Goal: Information Seeking & Learning: Learn about a topic

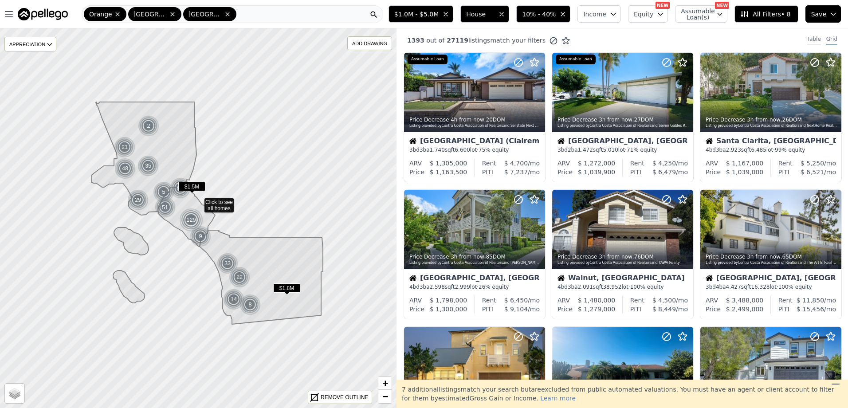
click at [809, 39] on div "Table" at bounding box center [814, 40] width 14 height 10
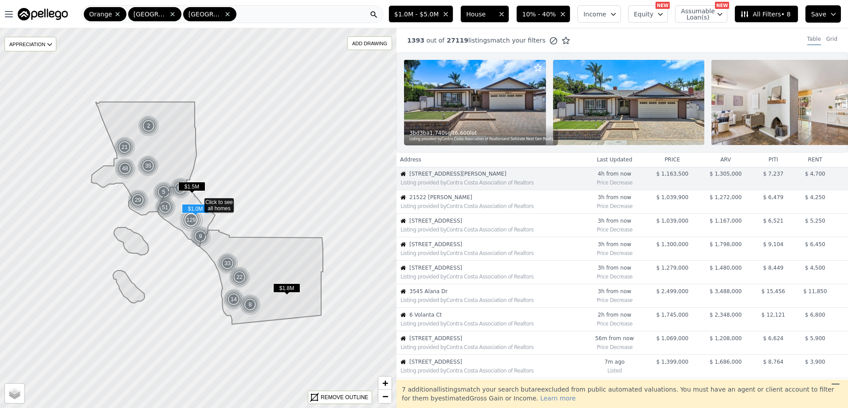
click at [452, 201] on span "21522 [PERSON_NAME]" at bounding box center [495, 197] width 173 height 7
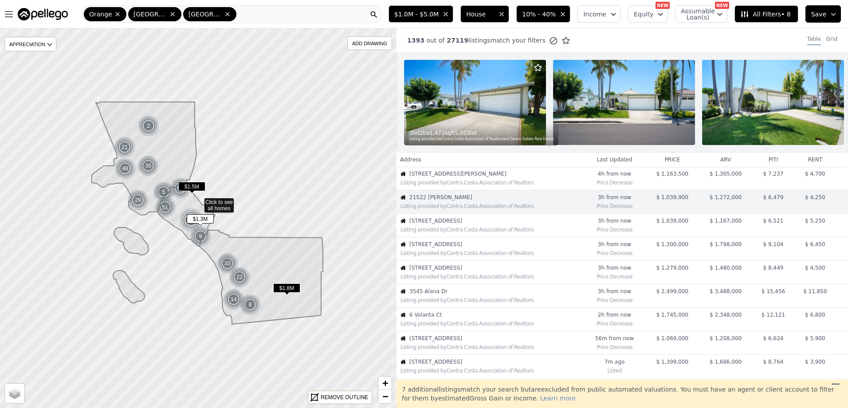
click at [443, 248] on span "[STREET_ADDRESS]" at bounding box center [495, 244] width 173 height 7
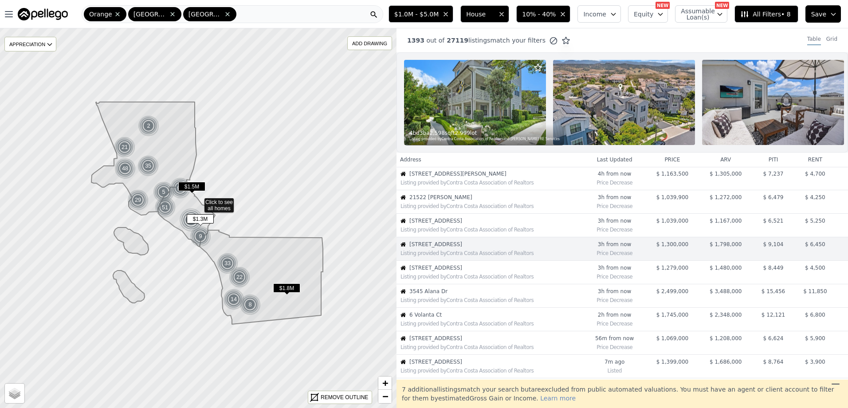
scroll to position [47, 0]
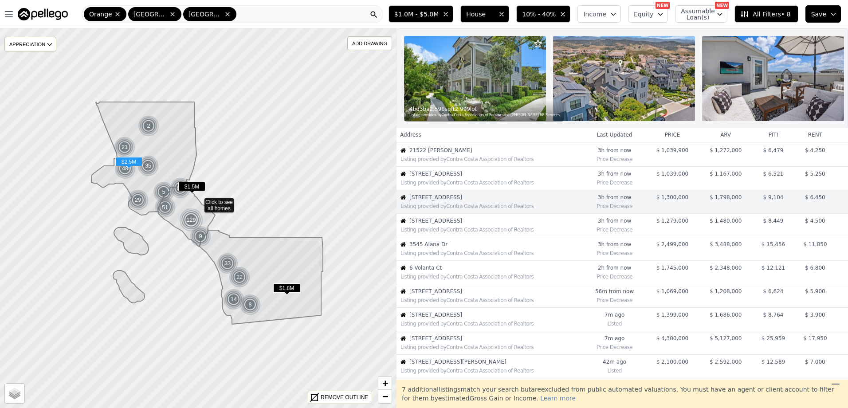
click at [477, 248] on span "3545 Alana Dr" at bounding box center [495, 244] width 173 height 7
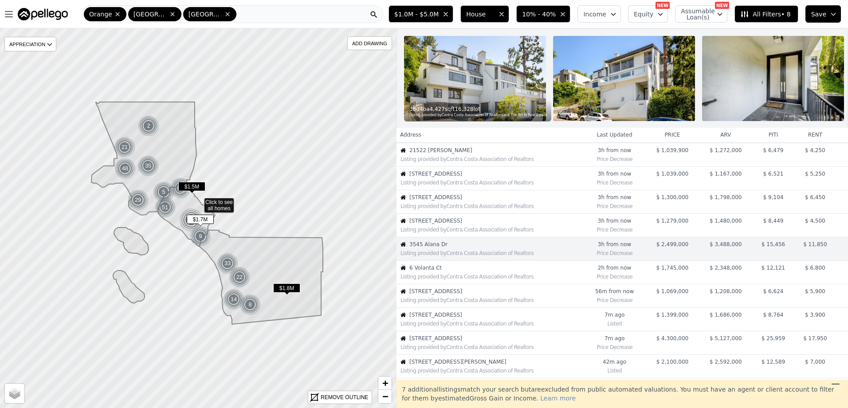
scroll to position [94, 0]
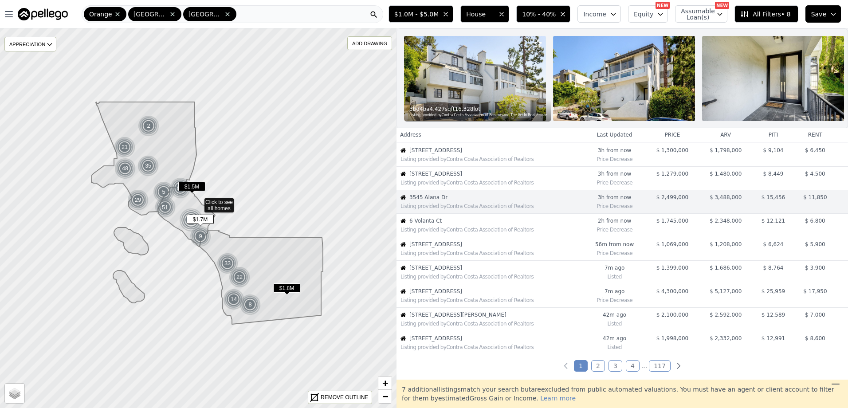
click at [478, 231] on div "Listing provided by Contra Costa Association of Realtors" at bounding box center [490, 228] width 186 height 9
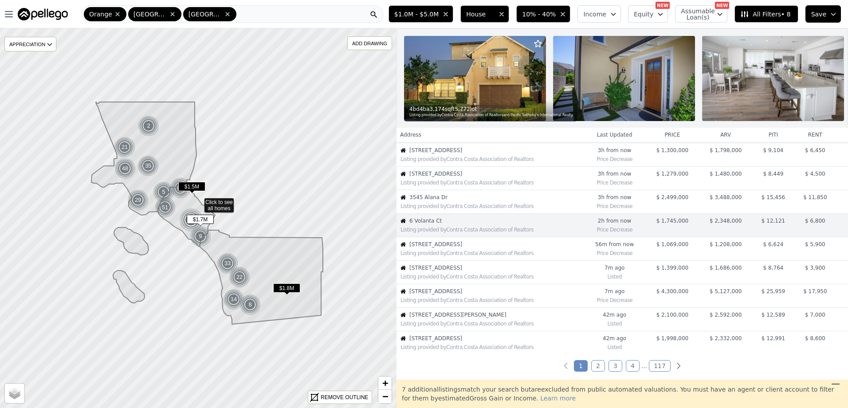
scroll to position [118, 0]
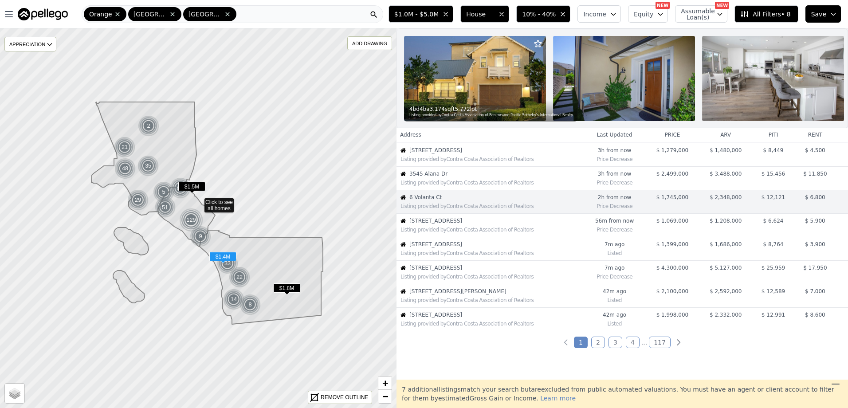
click at [477, 248] on span "[STREET_ADDRESS]" at bounding box center [495, 244] width 173 height 7
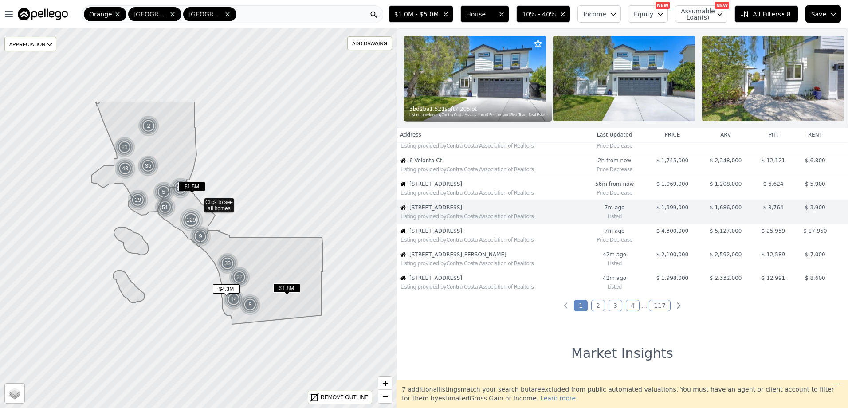
scroll to position [165, 0]
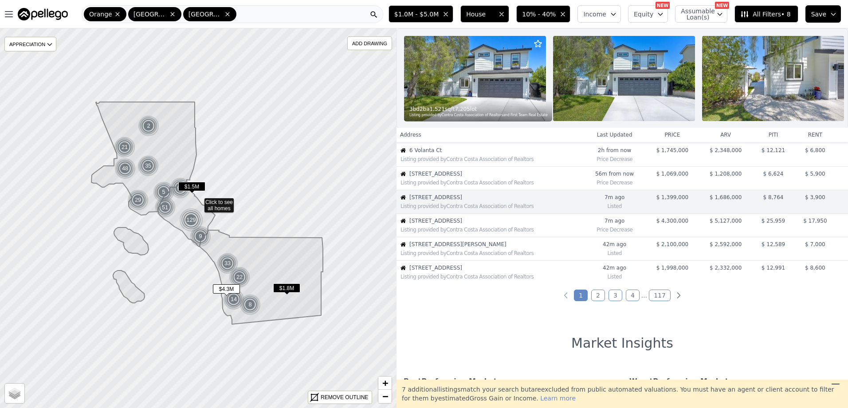
click at [495, 233] on div "Listing provided by Contra Costa Association of Realtors" at bounding box center [491, 229] width 182 height 7
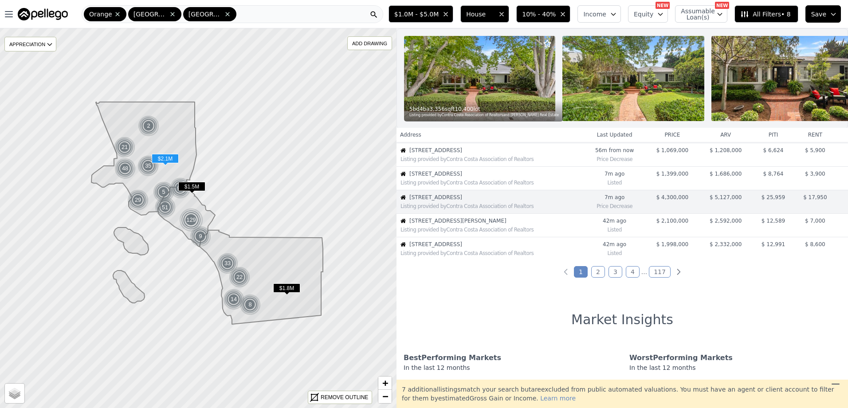
click at [460, 224] on span "[STREET_ADDRESS][PERSON_NAME]" at bounding box center [495, 220] width 173 height 7
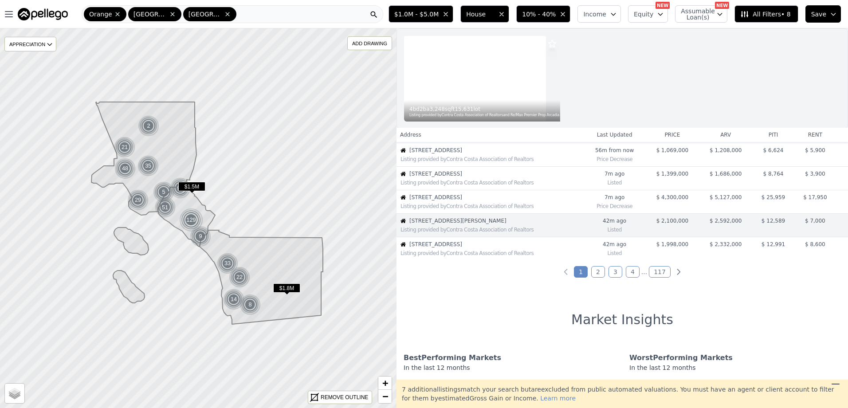
scroll to position [205, 0]
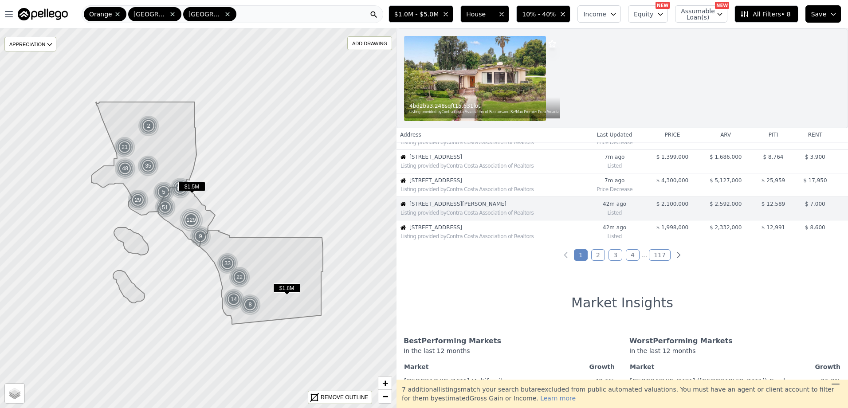
click at [597, 253] on link "2" at bounding box center [598, 255] width 14 height 12
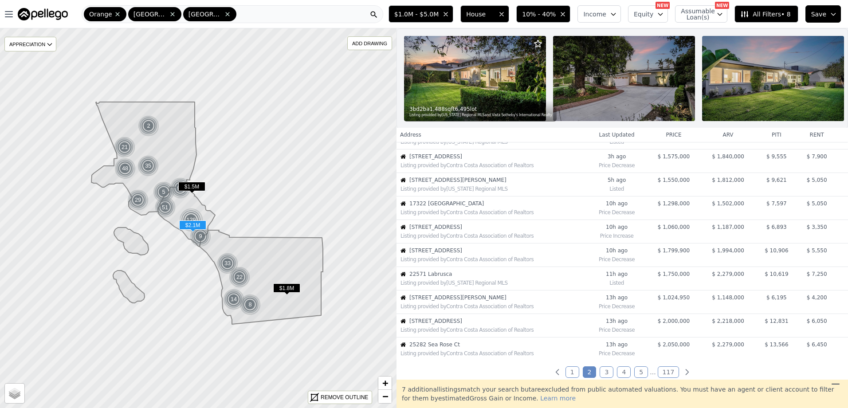
scroll to position [0, 0]
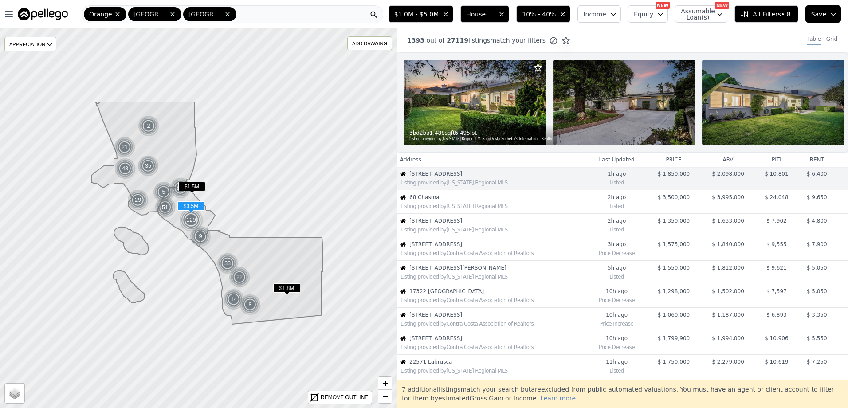
click at [494, 210] on div "Listing provided by [US_STATE] Regional MLS" at bounding box center [493, 206] width 186 height 7
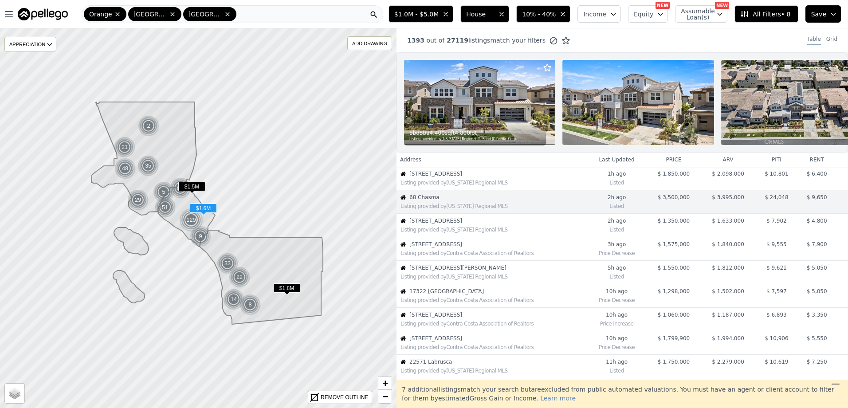
click at [482, 256] on div "Listing provided by Contra Costa Association of Realtors" at bounding box center [493, 253] width 186 height 7
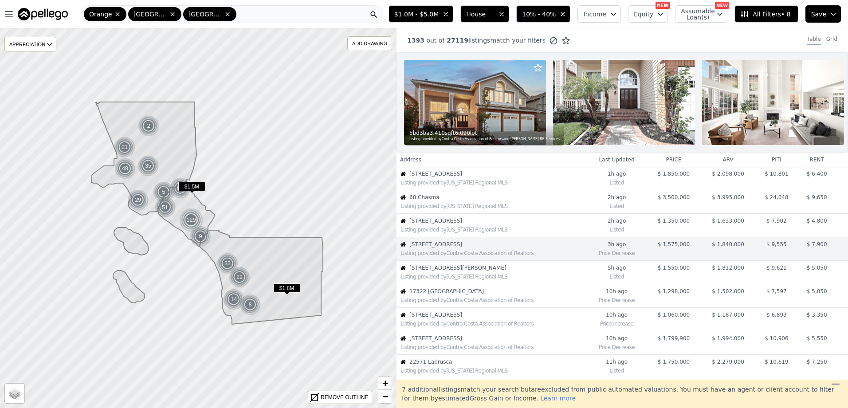
scroll to position [47, 0]
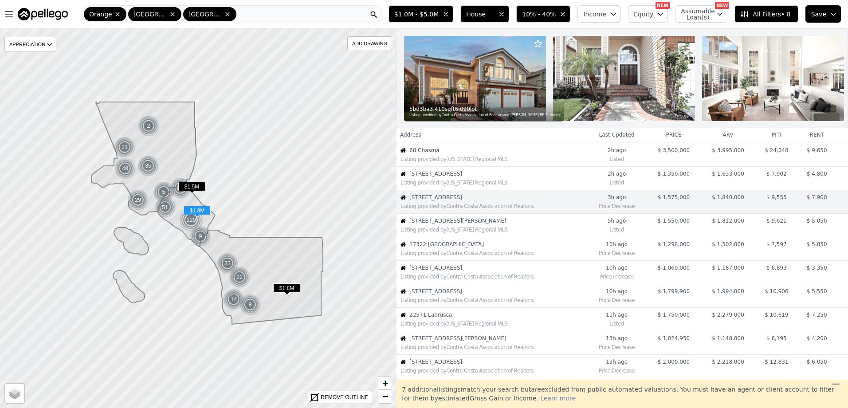
click at [529, 318] on span "22571 Labrusca" at bounding box center [497, 314] width 177 height 7
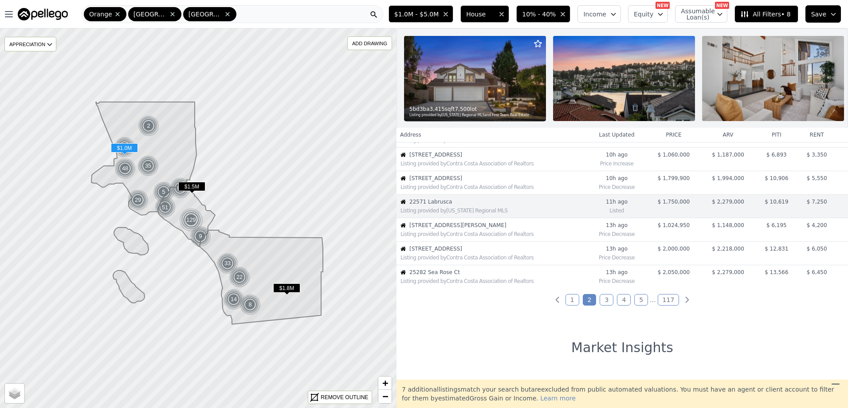
scroll to position [165, 0]
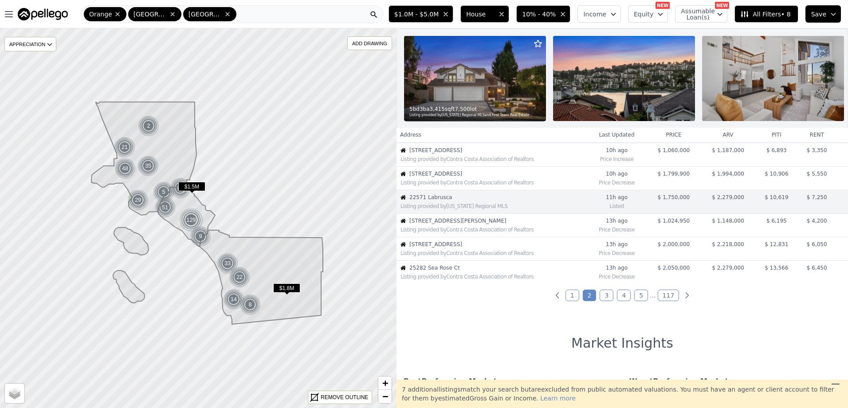
click at [599, 298] on link "3" at bounding box center [606, 296] width 14 height 12
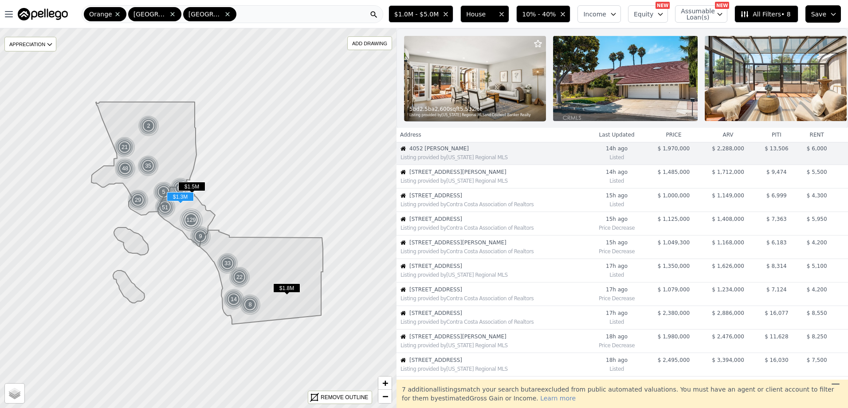
scroll to position [0, 0]
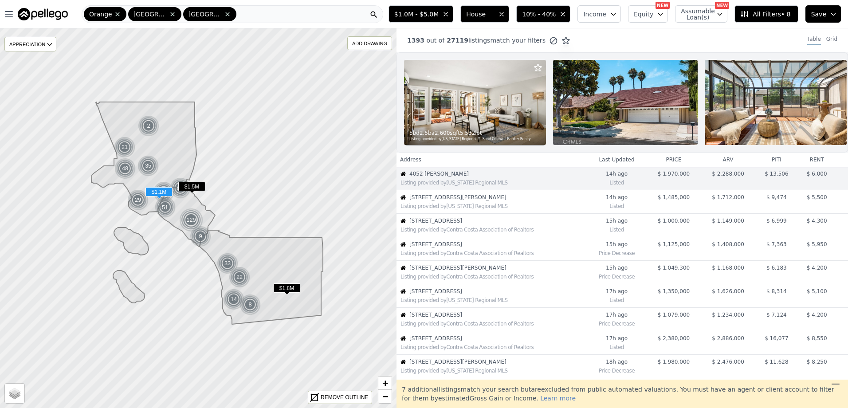
click at [487, 257] on div "Listing provided by Contra Costa Association of Realtors" at bounding box center [493, 253] width 186 height 7
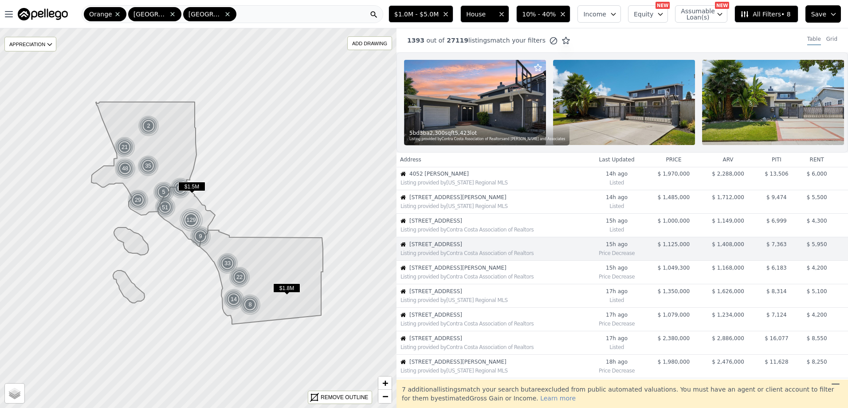
scroll to position [47, 0]
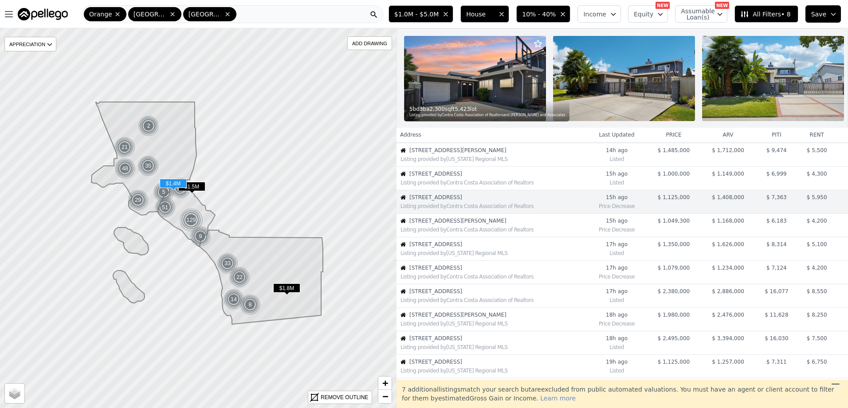
click at [487, 257] on div "Listing provided by [US_STATE] Regional MLS" at bounding box center [493, 253] width 186 height 7
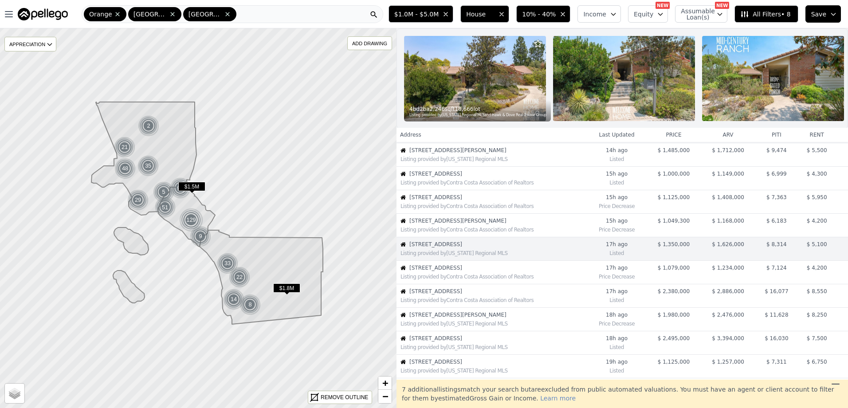
scroll to position [94, 0]
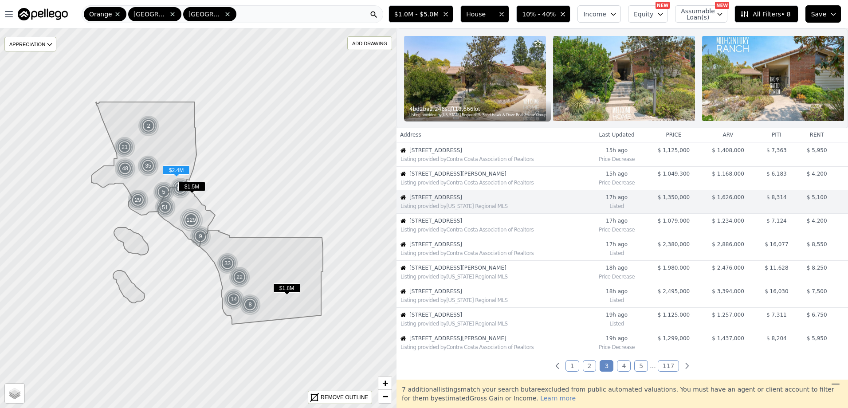
click at [505, 248] on span "[STREET_ADDRESS]" at bounding box center [497, 244] width 177 height 7
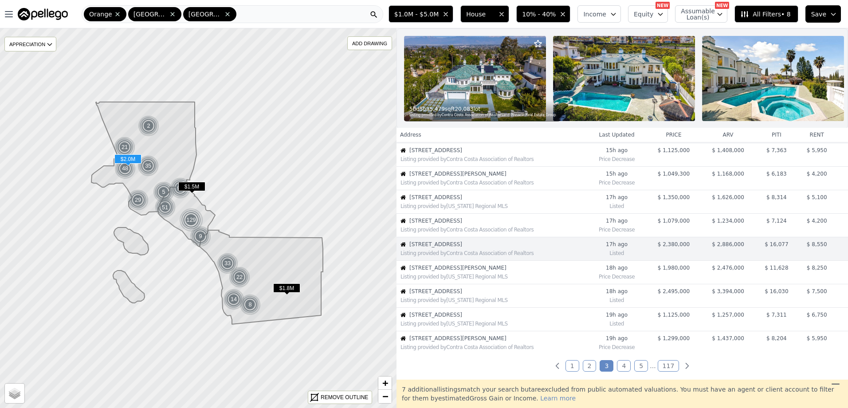
scroll to position [141, 0]
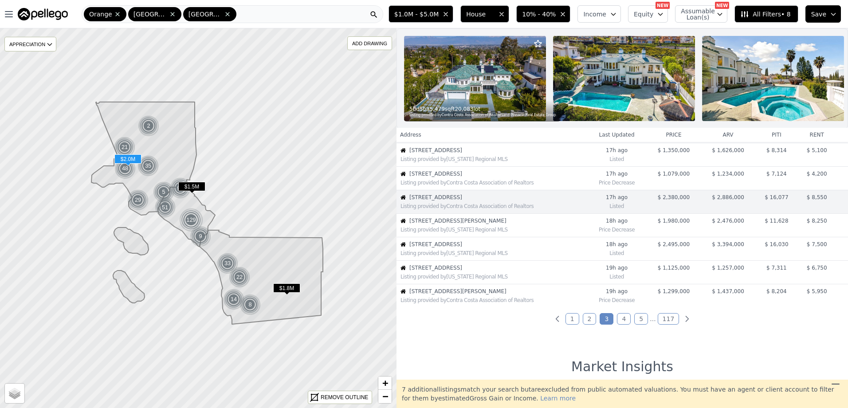
click at [503, 224] on span "[STREET_ADDRESS][PERSON_NAME]" at bounding box center [497, 220] width 177 height 7
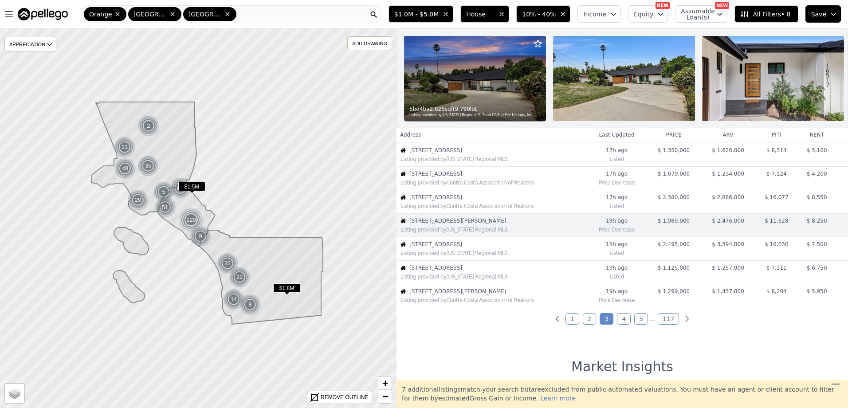
scroll to position [165, 0]
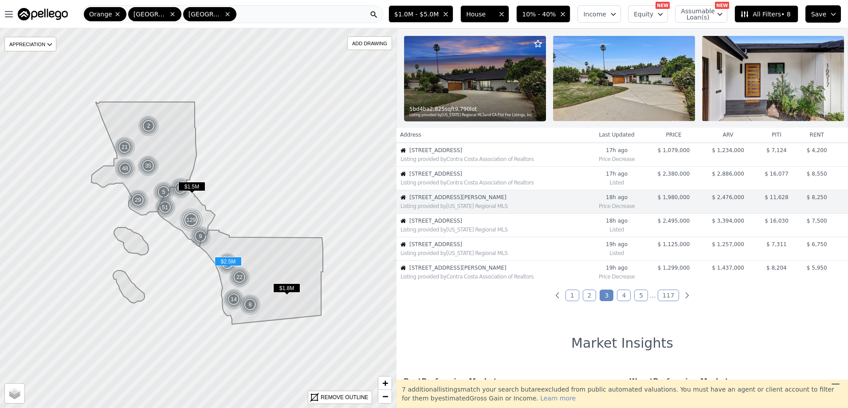
click at [503, 224] on span "[STREET_ADDRESS]" at bounding box center [497, 220] width 177 height 7
